Goal: Task Accomplishment & Management: Use online tool/utility

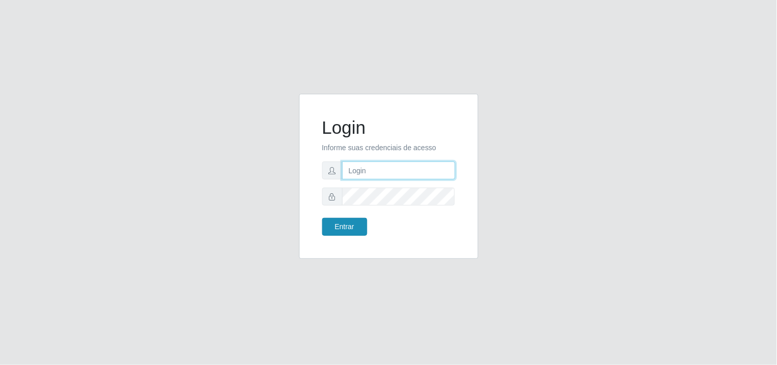
type input "[EMAIL_ADDRESS][DOMAIN_NAME]"
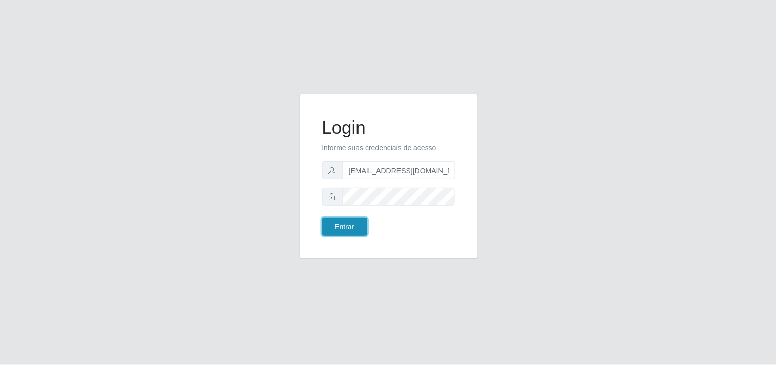
click at [350, 224] on button "Entrar" at bounding box center [344, 227] width 45 height 18
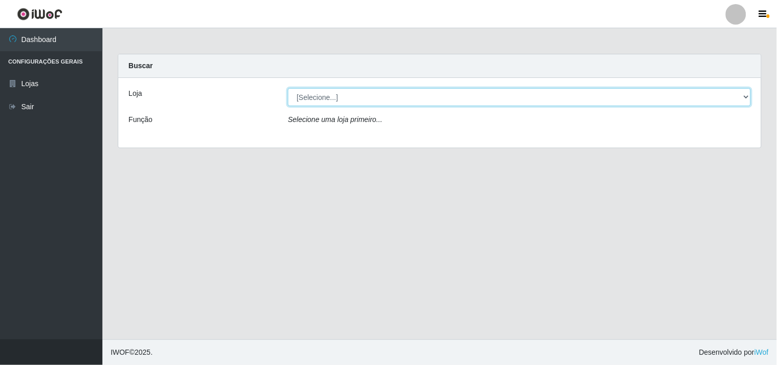
click at [743, 101] on select "[Selecione...] Hiper Queiroz - [GEOGRAPHIC_DATA]" at bounding box center [519, 97] width 463 height 18
select select "514"
click at [288, 88] on select "[Selecione...] Hiper Queiroz - [GEOGRAPHIC_DATA]" at bounding box center [519, 97] width 463 height 18
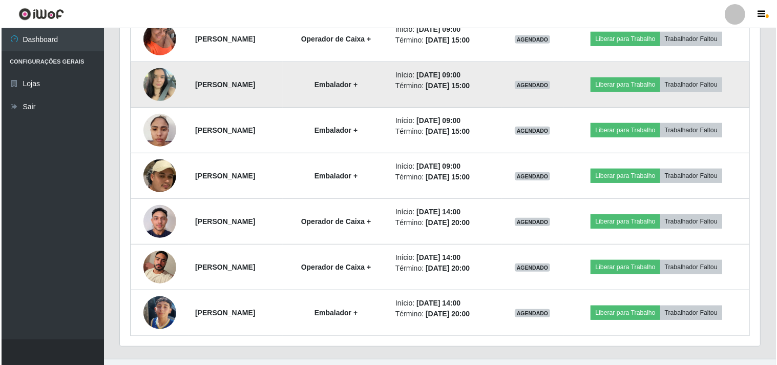
scroll to position [544, 0]
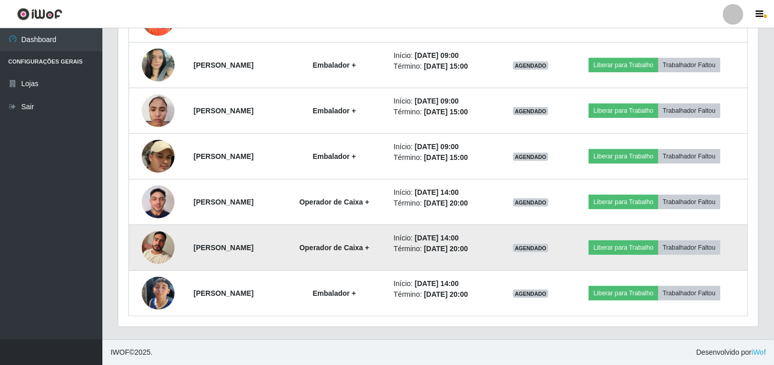
click at [162, 250] on img at bounding box center [158, 247] width 33 height 44
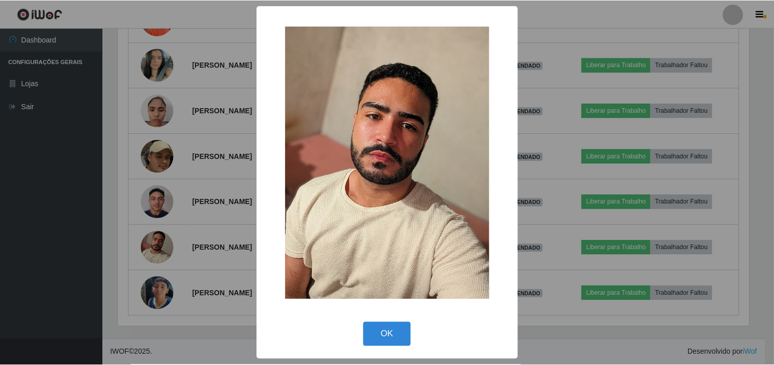
scroll to position [212, 634]
click at [96, 220] on div "× OK Cancel" at bounding box center [388, 182] width 777 height 365
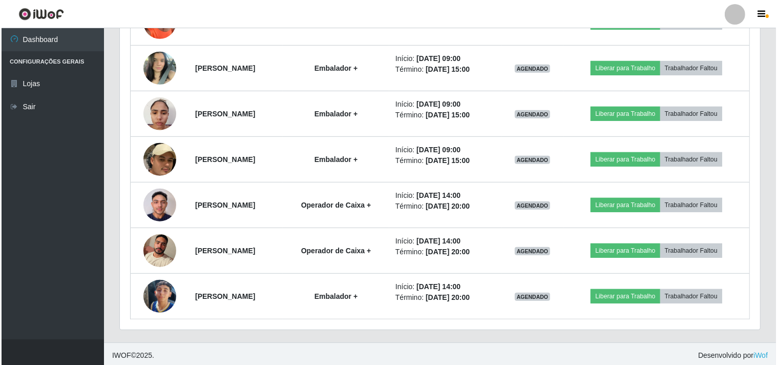
scroll to position [430, 0]
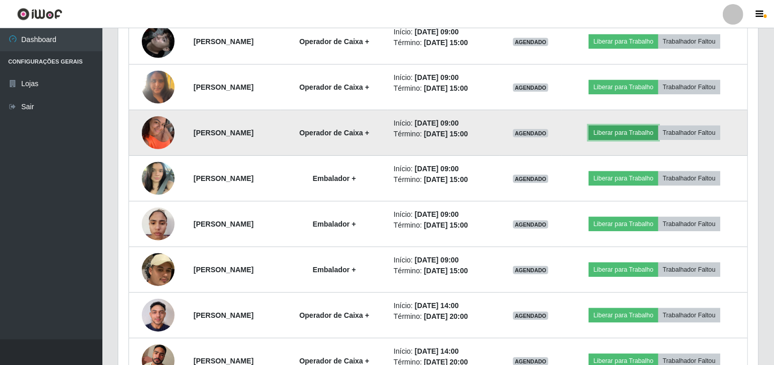
click at [656, 136] on button "Liberar para Trabalho" at bounding box center [623, 132] width 69 height 14
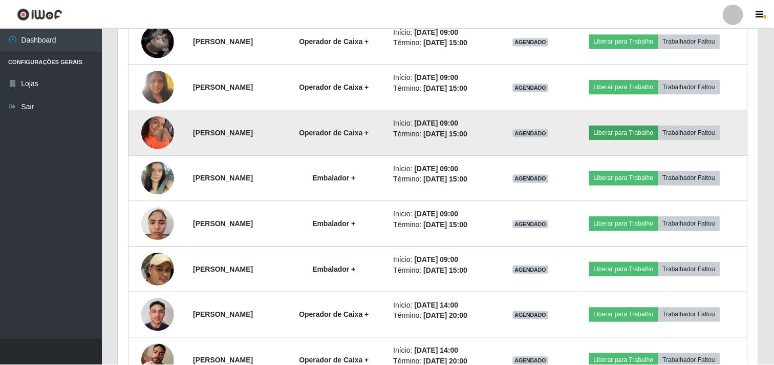
scroll to position [212, 634]
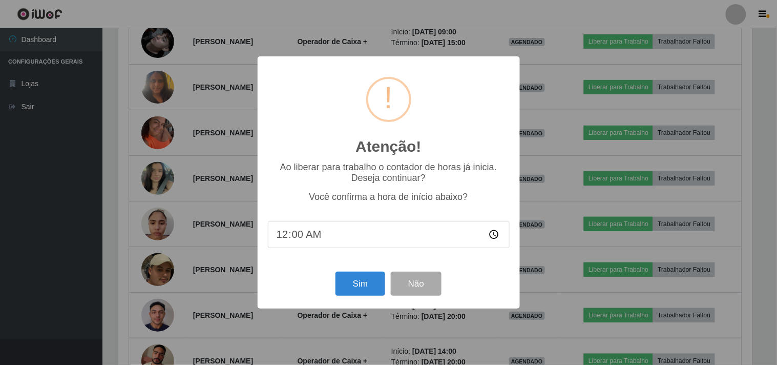
type input "07:00"
click at [356, 284] on button "Sim" at bounding box center [360, 283] width 50 height 24
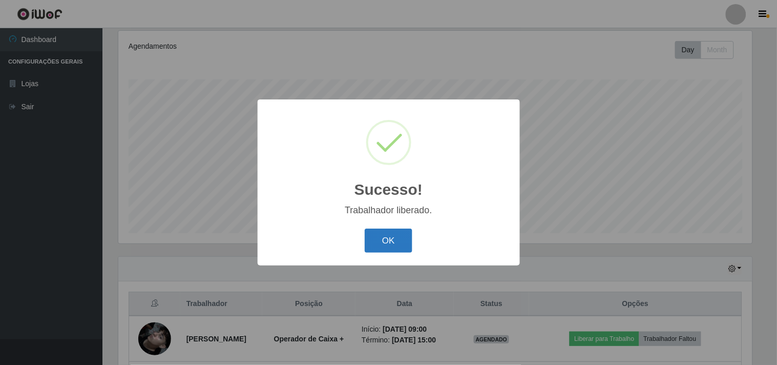
click at [377, 240] on button "OK" at bounding box center [389, 240] width 48 height 24
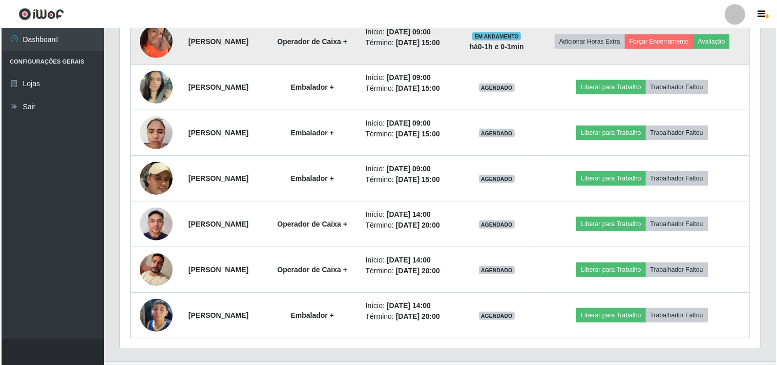
scroll to position [531, 0]
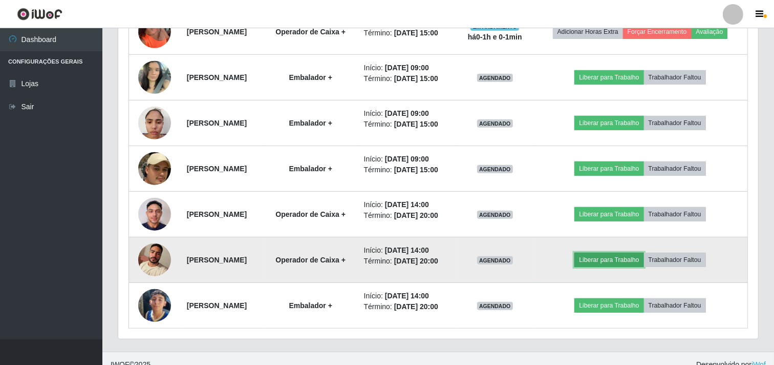
click at [607, 257] on button "Liberar para Trabalho" at bounding box center [609, 259] width 69 height 14
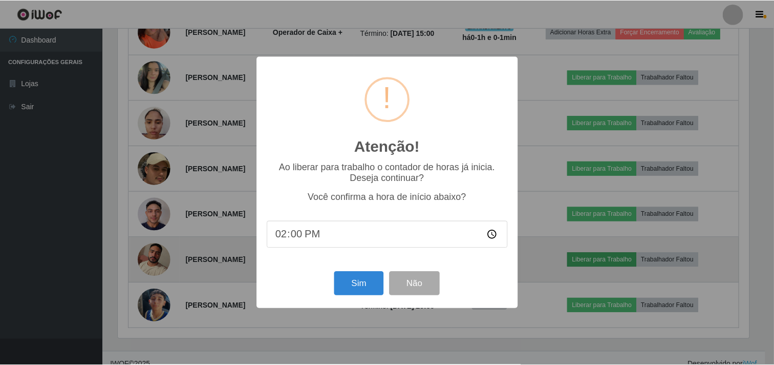
scroll to position [212, 634]
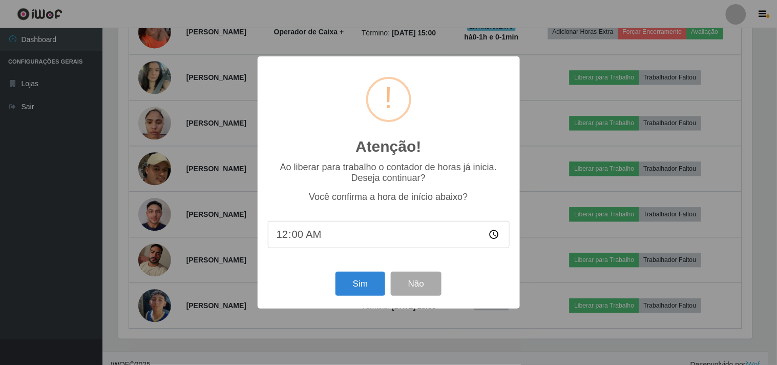
type input "07:00"
click at [364, 285] on button "Sim" at bounding box center [360, 283] width 50 height 24
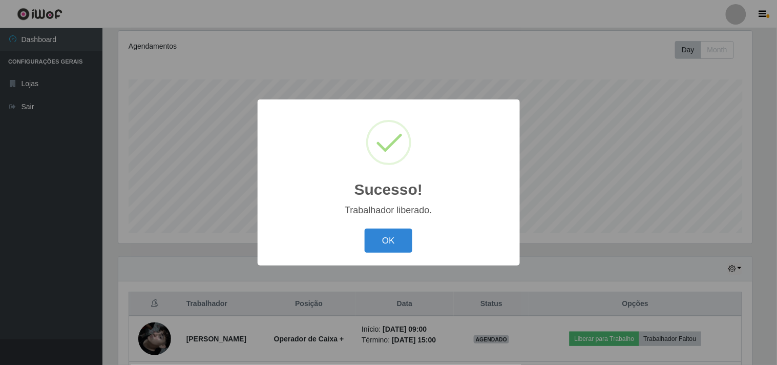
click at [385, 226] on div "OK Cancel" at bounding box center [389, 240] width 242 height 29
click at [386, 237] on button "OK" at bounding box center [389, 240] width 48 height 24
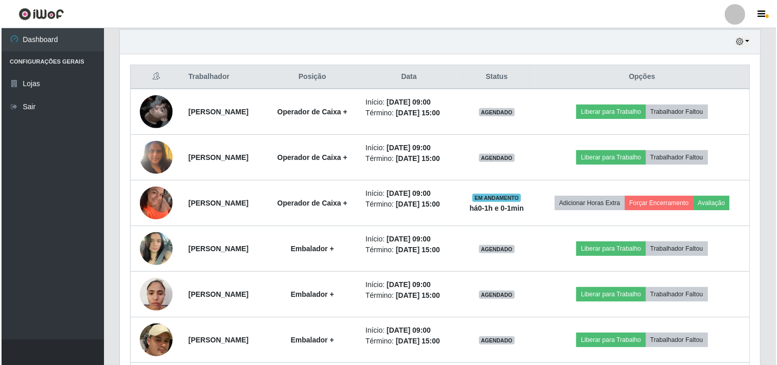
scroll to position [361, 0]
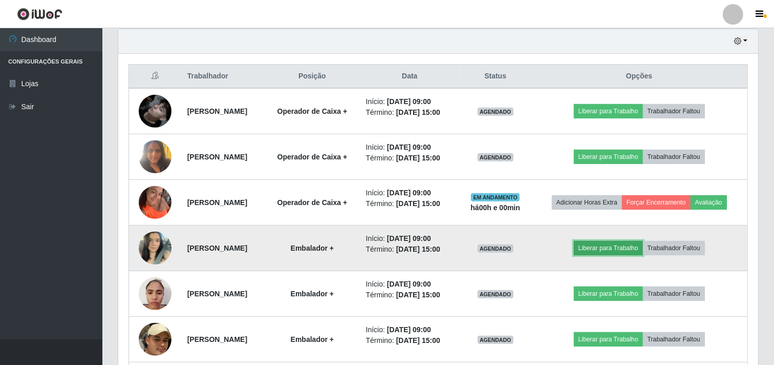
click at [628, 251] on button "Liberar para Trabalho" at bounding box center [608, 248] width 69 height 14
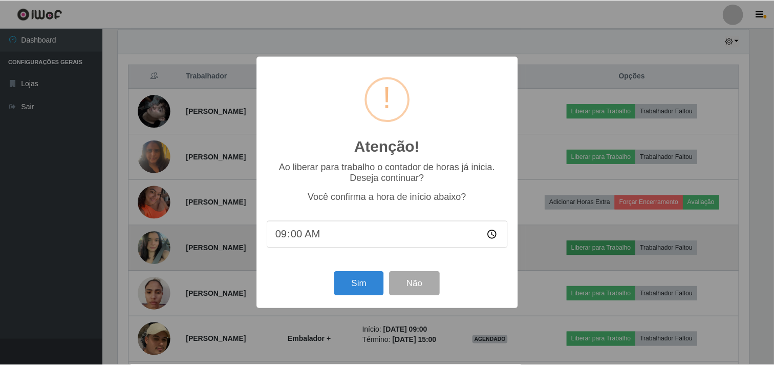
scroll to position [212, 634]
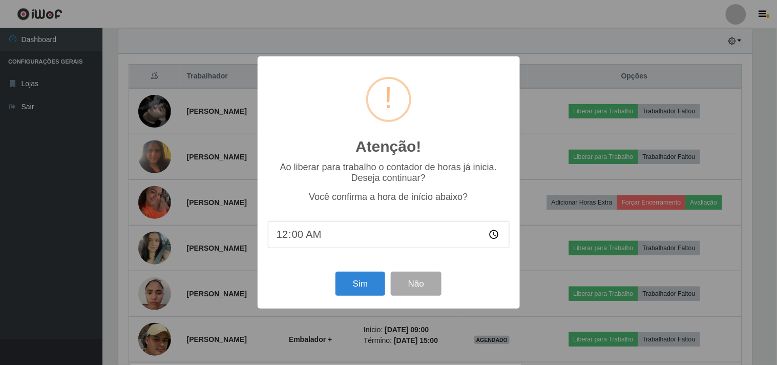
type input "07:00"
click at [369, 288] on button "Sim" at bounding box center [360, 283] width 50 height 24
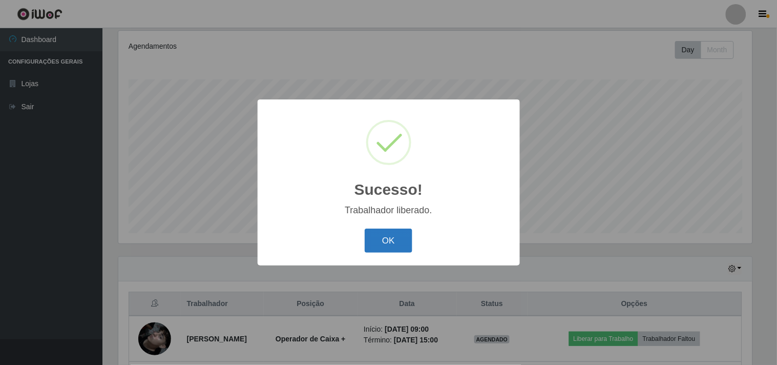
click at [385, 241] on button "OK" at bounding box center [389, 240] width 48 height 24
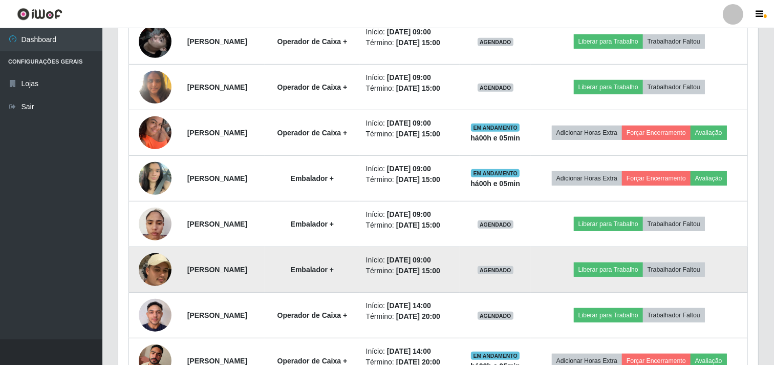
scroll to position [373, 0]
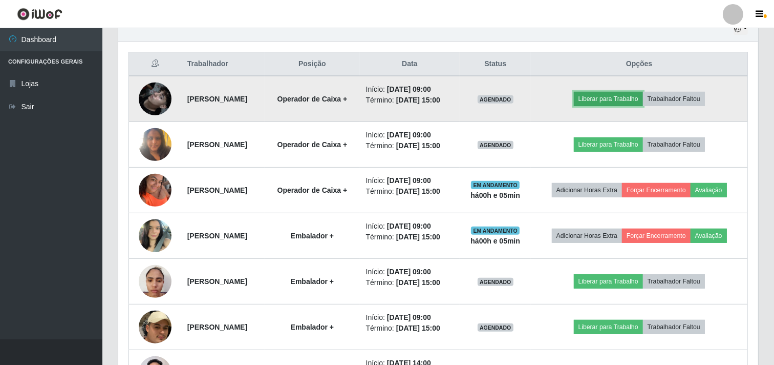
click at [606, 99] on button "Liberar para Trabalho" at bounding box center [608, 99] width 69 height 14
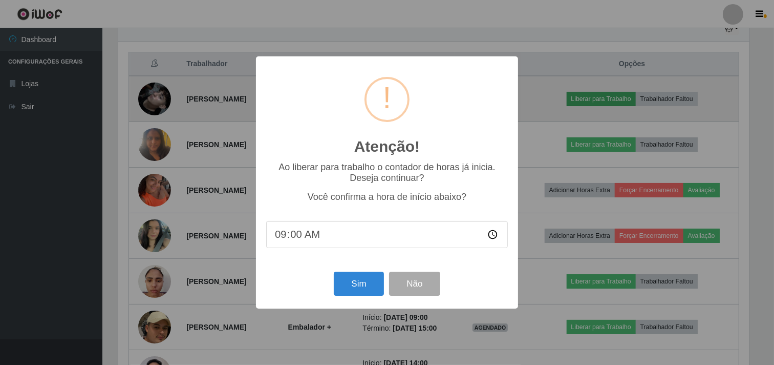
scroll to position [212, 634]
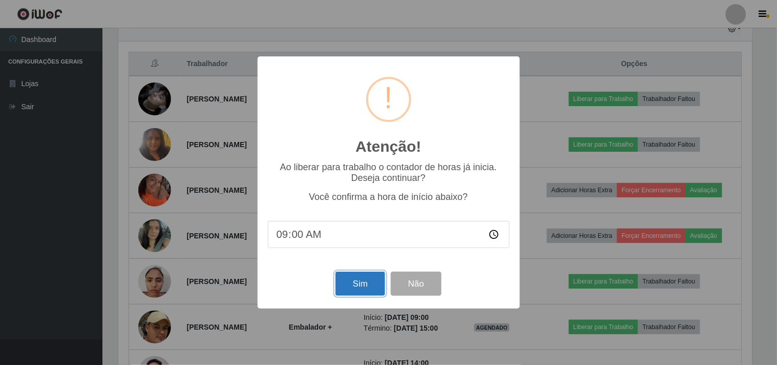
click at [359, 285] on button "Sim" at bounding box center [360, 283] width 50 height 24
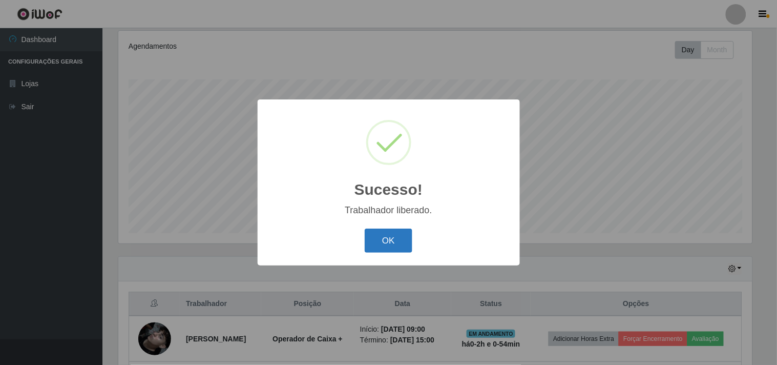
click at [392, 247] on button "OK" at bounding box center [389, 240] width 48 height 24
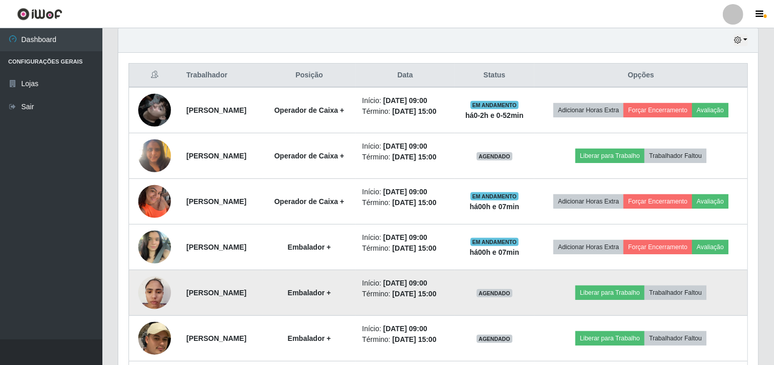
scroll to position [361, 0]
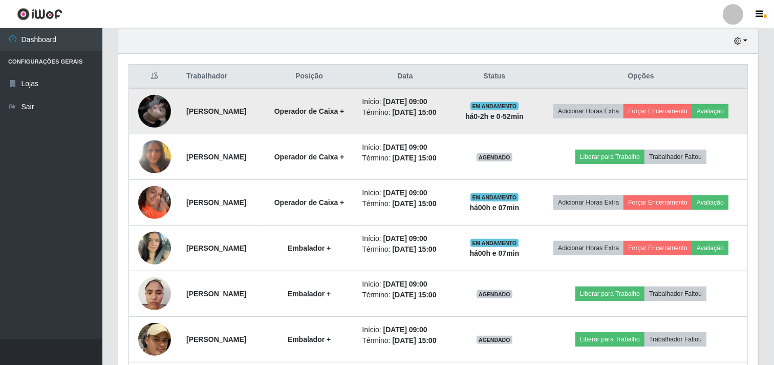
drag, startPoint x: 474, startPoint y: 109, endPoint x: 446, endPoint y: 117, distance: 29.8
click at [446, 117] on li "Término: [DATE] 15:00" at bounding box center [405, 112] width 86 height 11
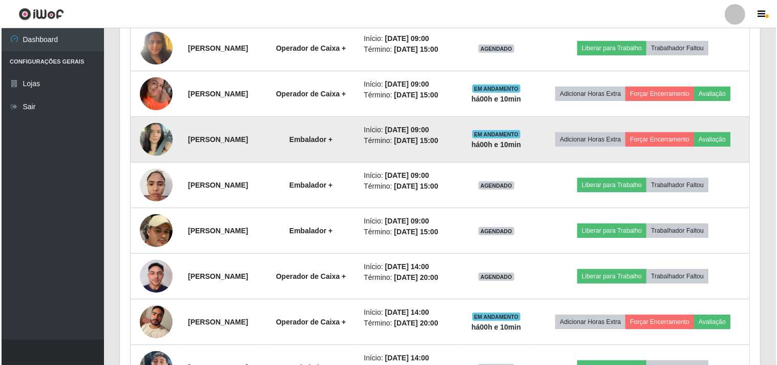
scroll to position [531, 0]
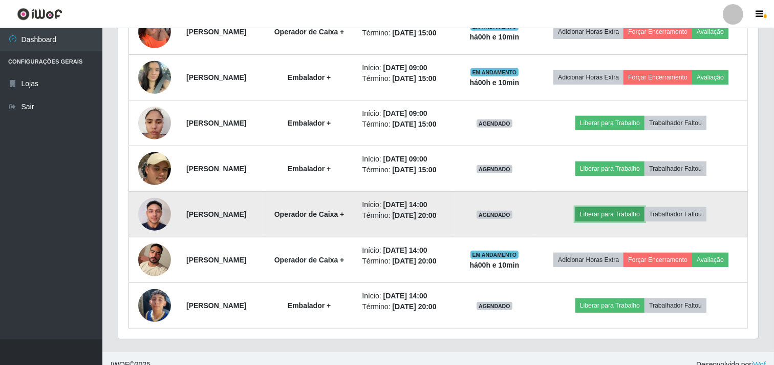
click at [640, 217] on button "Liberar para Trabalho" at bounding box center [610, 214] width 69 height 14
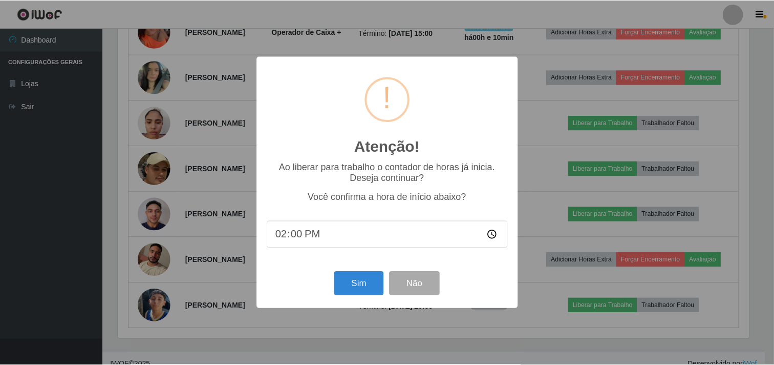
scroll to position [212, 634]
type input "07:00"
click at [362, 280] on button "Sim" at bounding box center [360, 283] width 50 height 24
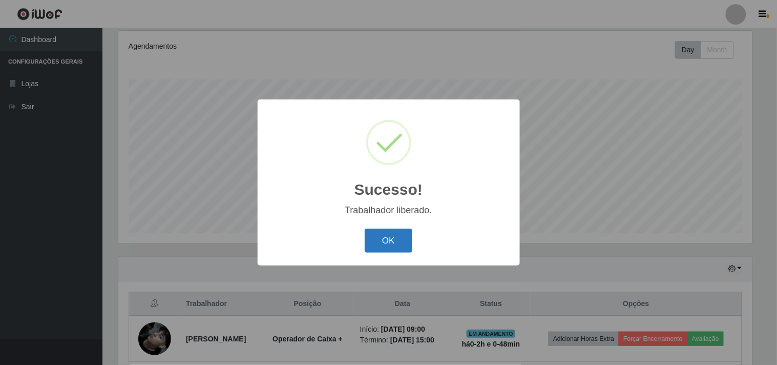
click at [397, 239] on button "OK" at bounding box center [389, 240] width 48 height 24
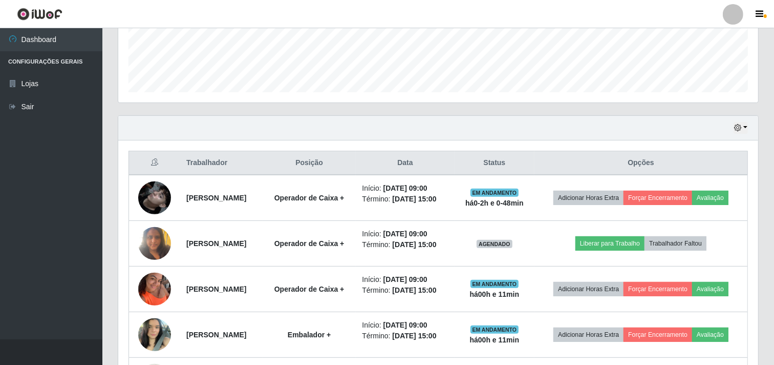
scroll to position [304, 0]
